Goal: Find specific page/section: Find specific page/section

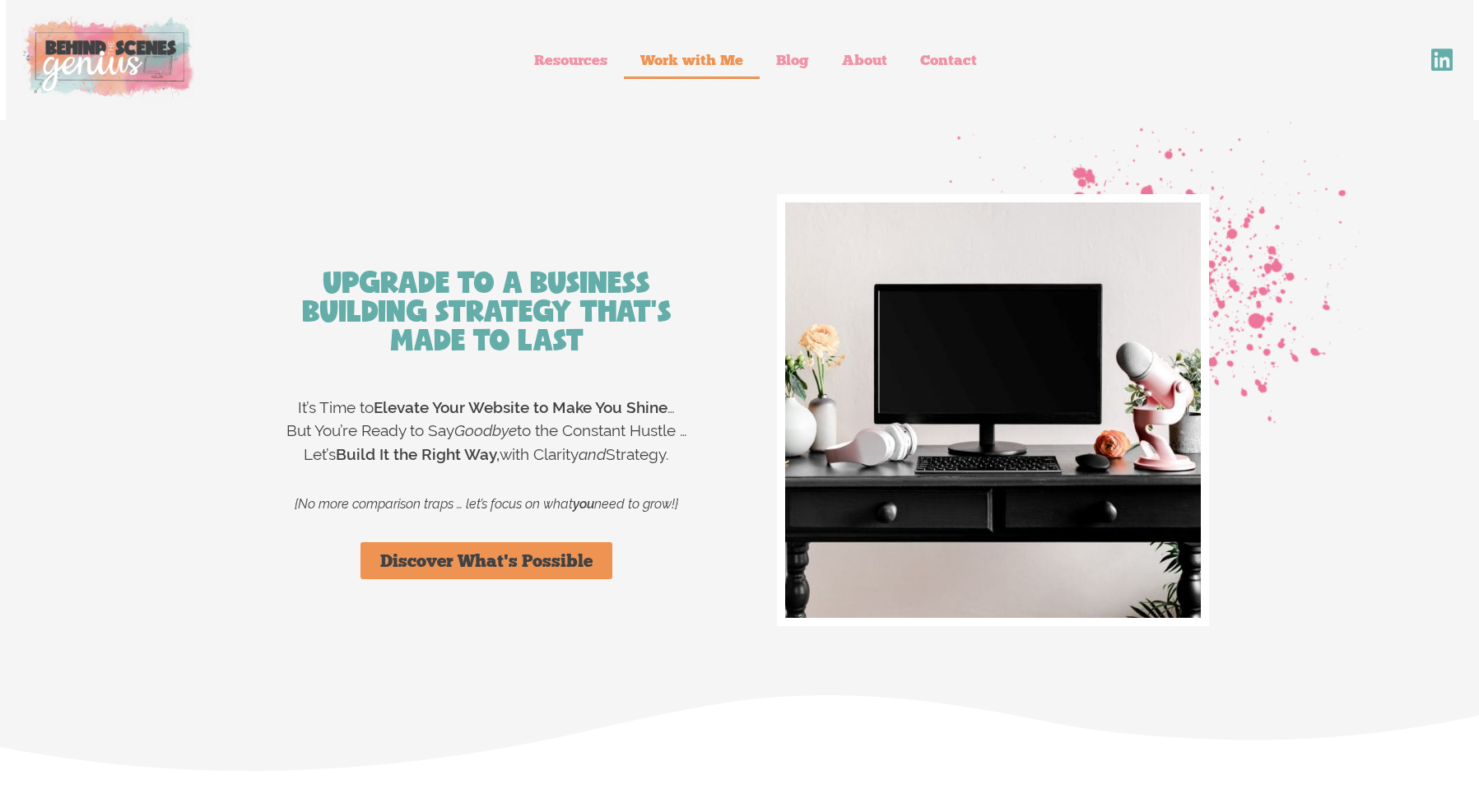
click at [716, 54] on link "Work with Me" at bounding box center [691, 60] width 136 height 38
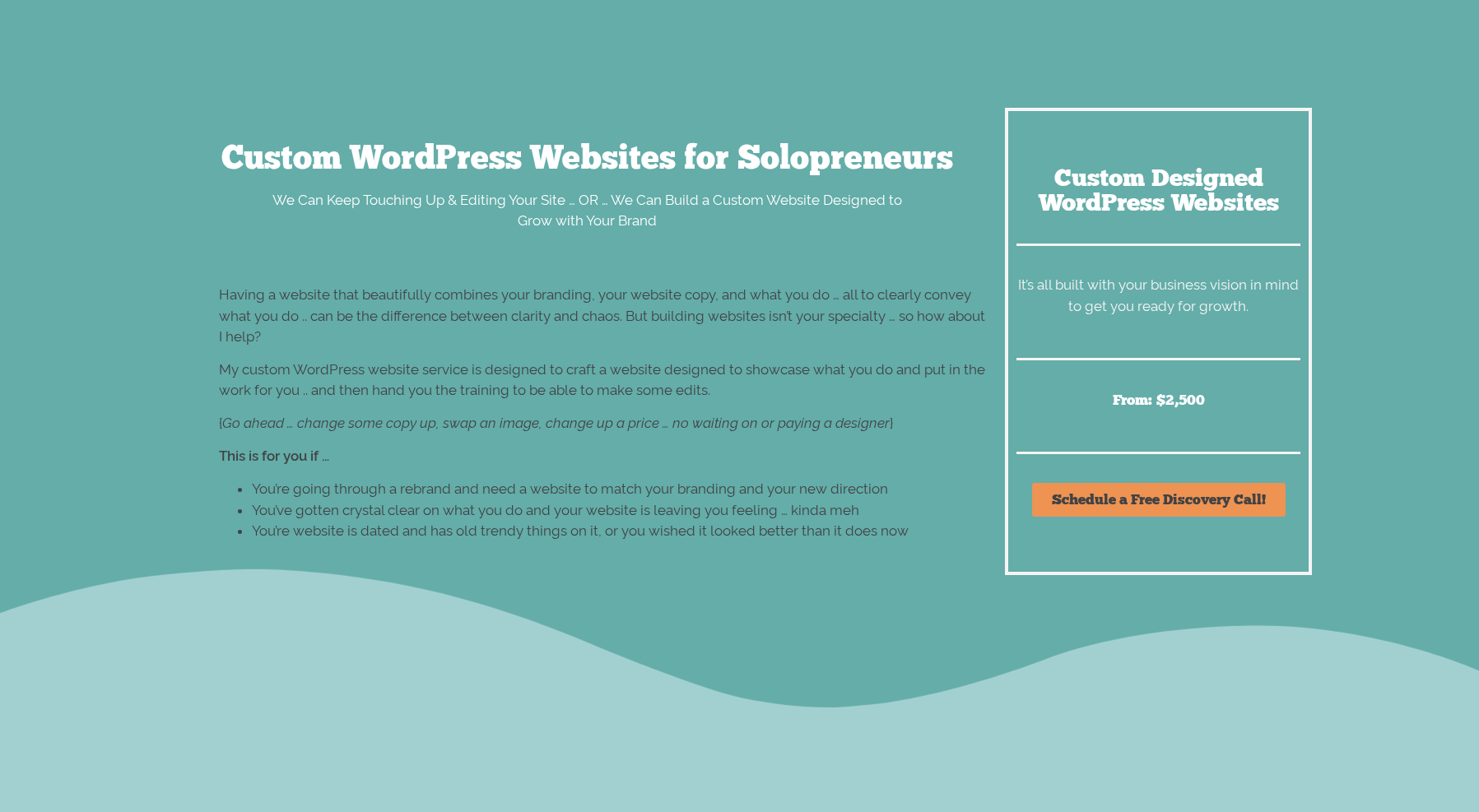
scroll to position [5184, 0]
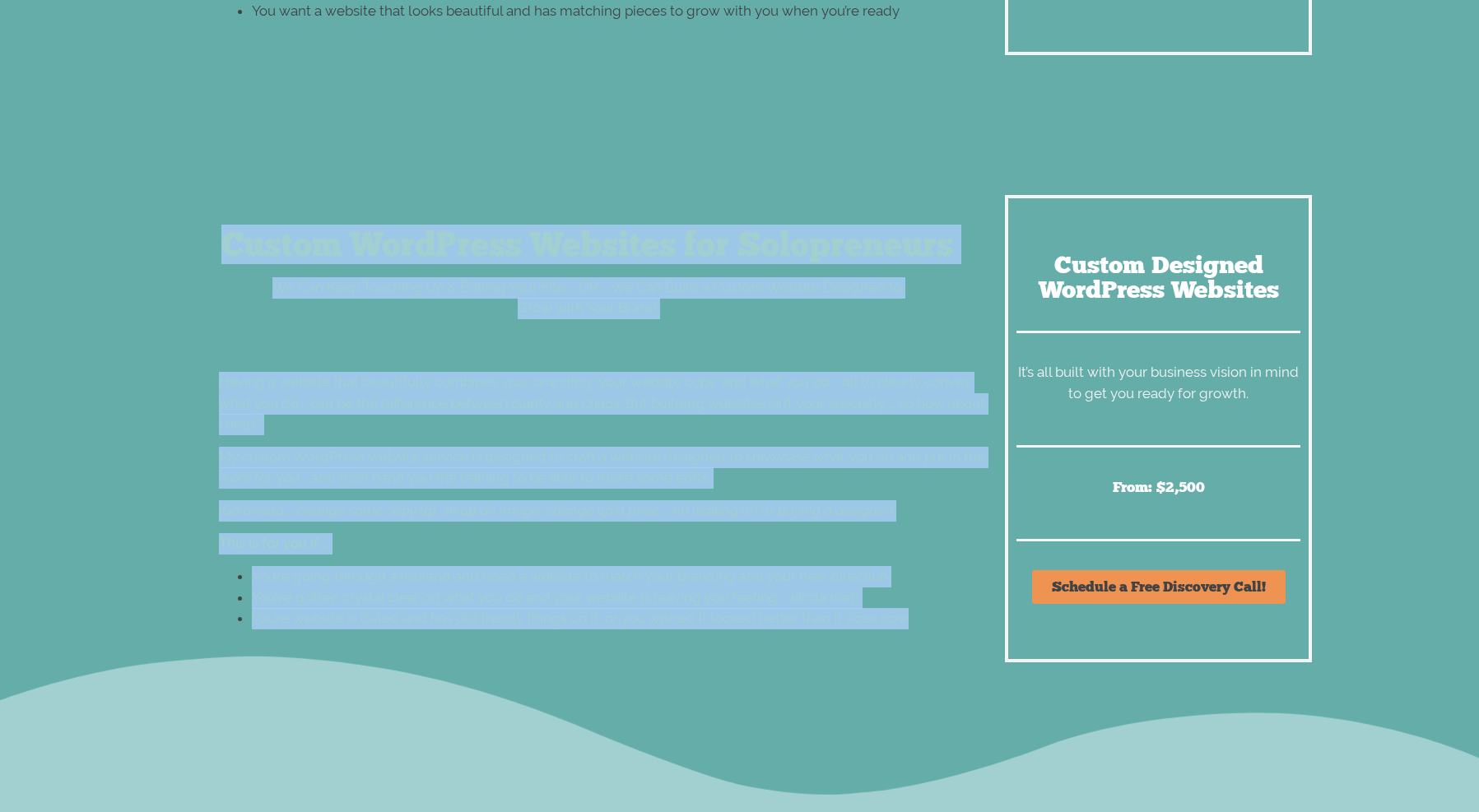
drag, startPoint x: 219, startPoint y: 199, endPoint x: 938, endPoint y: 581, distance: 814.2
click at [938, 581] on div "Custom WordPress Websites for Solopreneurs We Can Keep Touching Up & Editing Yo…" at bounding box center [587, 428] width 819 height 467
copy div "Loremi DoloRsita Consecte adi Elitseddoeiu Te Inc Utla Etdolore Ma & Aliquae Ad…"
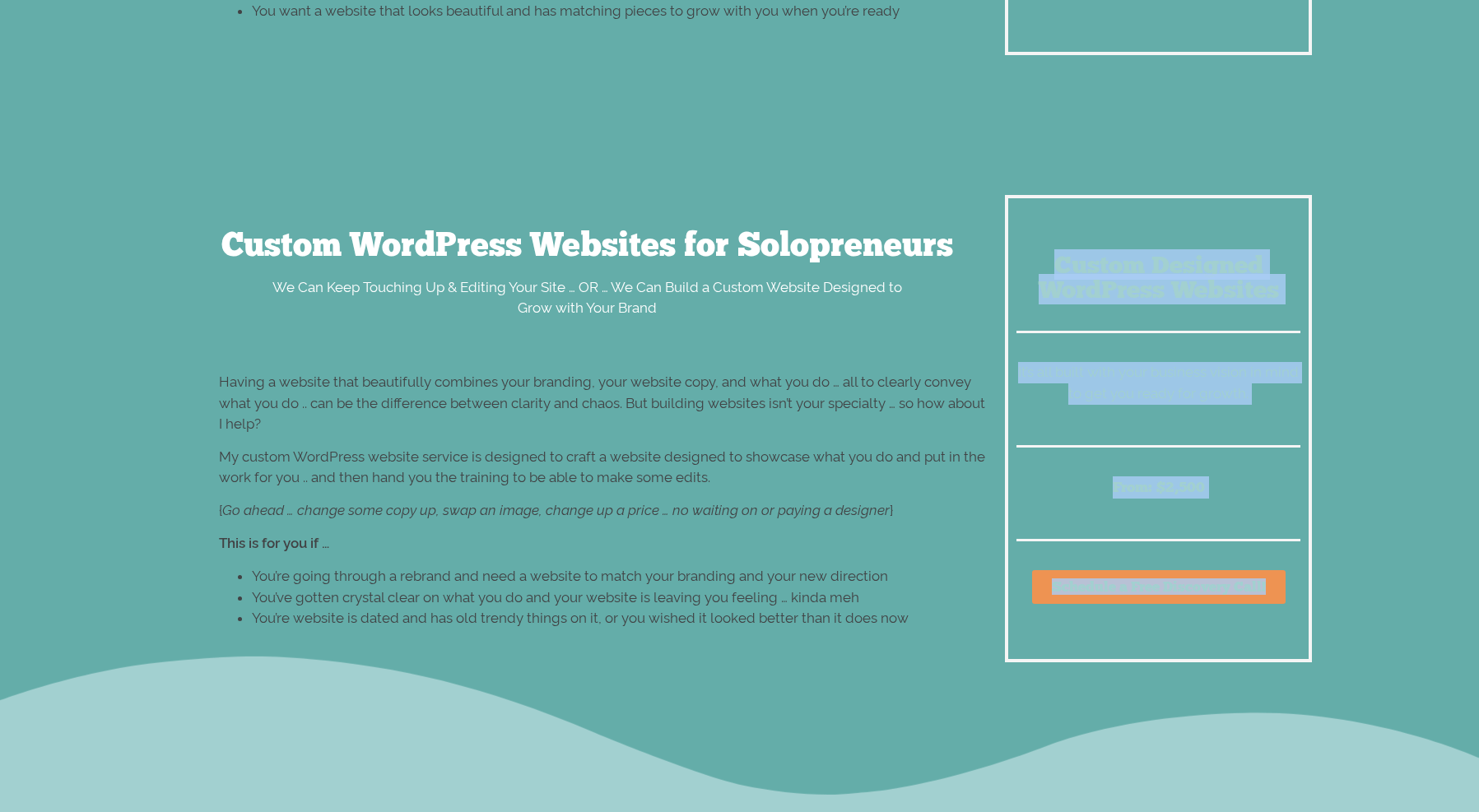
drag, startPoint x: 1045, startPoint y: 217, endPoint x: 1297, endPoint y: 538, distance: 408.1
click at [1297, 538] on div "Custom Designed WordPress Websites It’s all built with your business vision in …" at bounding box center [1158, 428] width 306 height 467
copy div "Custom Designed WordPress Websites It’s all built with your business vision in …"
